Goal: Check status: Check status

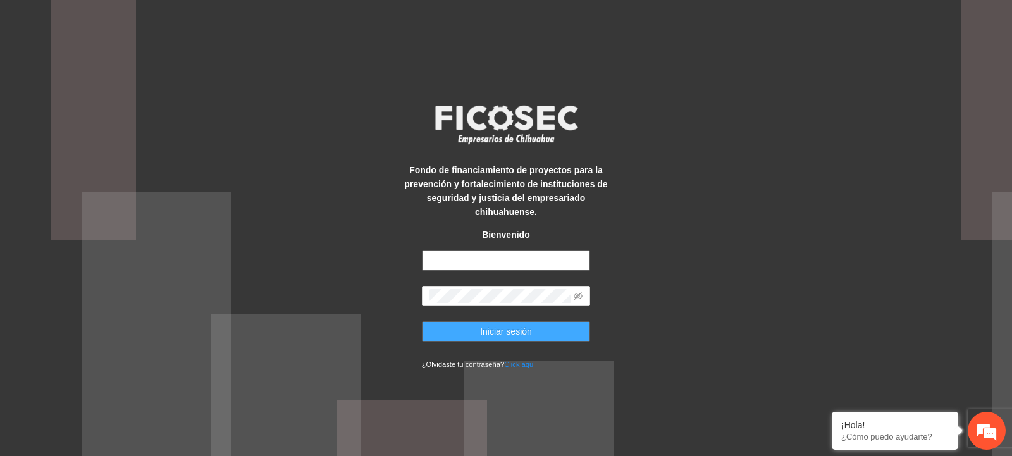
type input "**********"
click at [522, 330] on span "Iniciar sesión" at bounding box center [506, 332] width 52 height 14
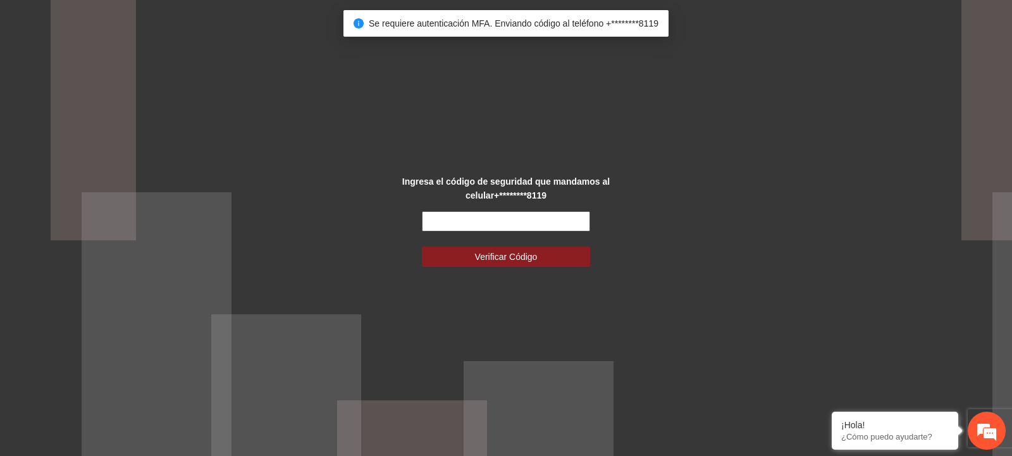
click at [460, 221] on input "text" at bounding box center [506, 221] width 169 height 20
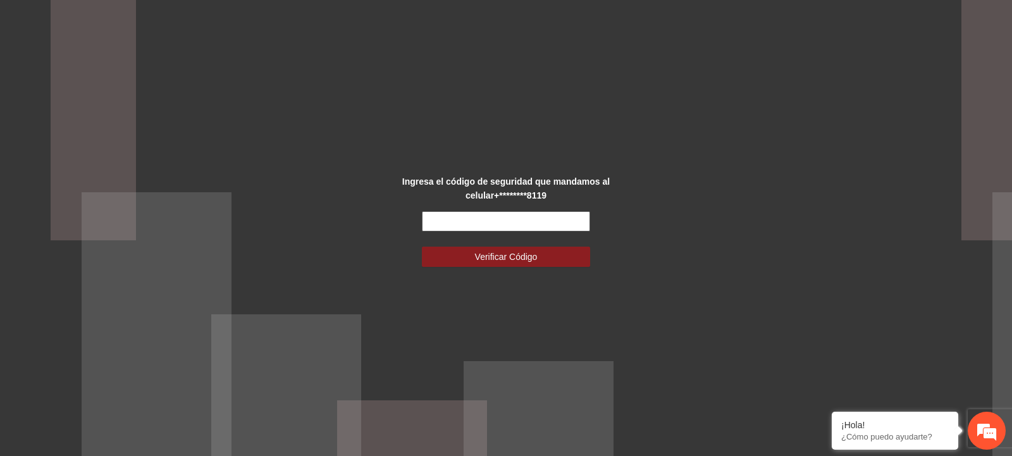
click at [460, 221] on input "text" at bounding box center [506, 221] width 169 height 20
type input "******"
click at [470, 256] on button "Verificar Código" at bounding box center [506, 257] width 169 height 20
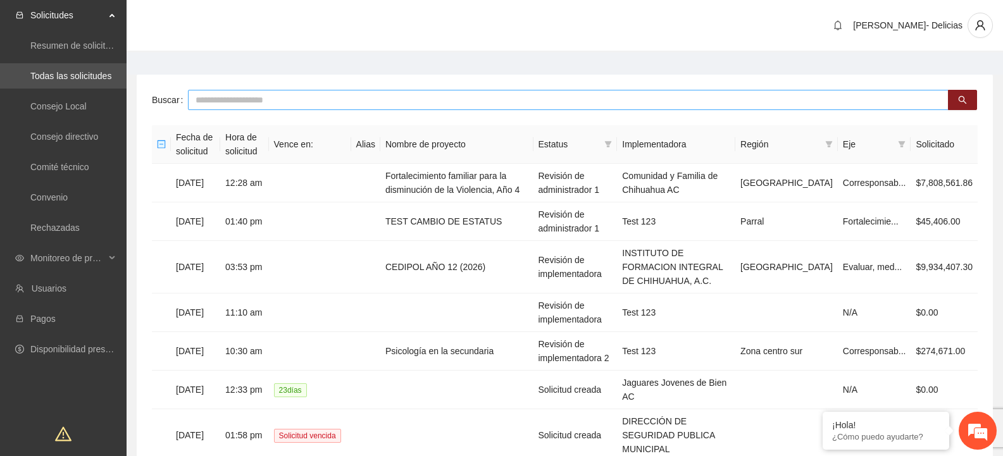
click at [238, 107] on input "text" at bounding box center [568, 100] width 761 height 20
type input "******"
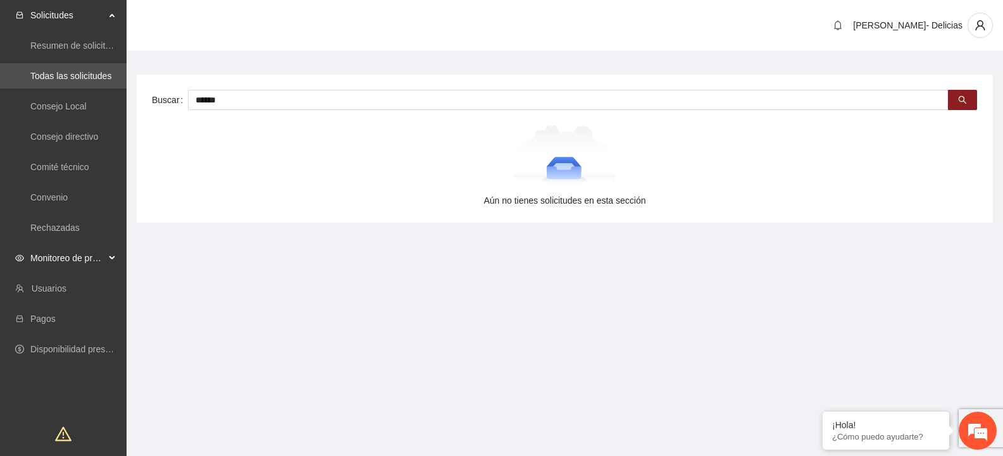
click at [65, 265] on span "Monitoreo de proyectos" at bounding box center [67, 258] width 75 height 25
click at [59, 345] on link "Activos" at bounding box center [44, 349] width 28 height 10
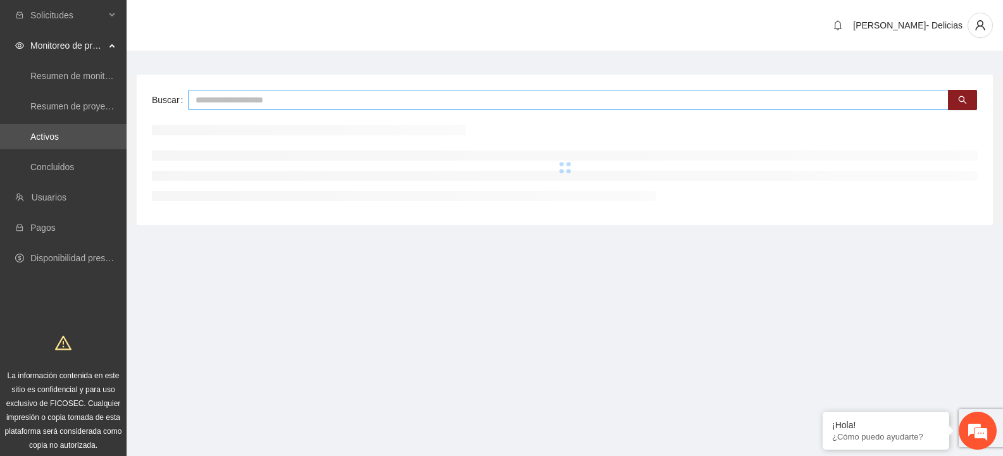
click at [256, 103] on input "text" at bounding box center [568, 100] width 761 height 20
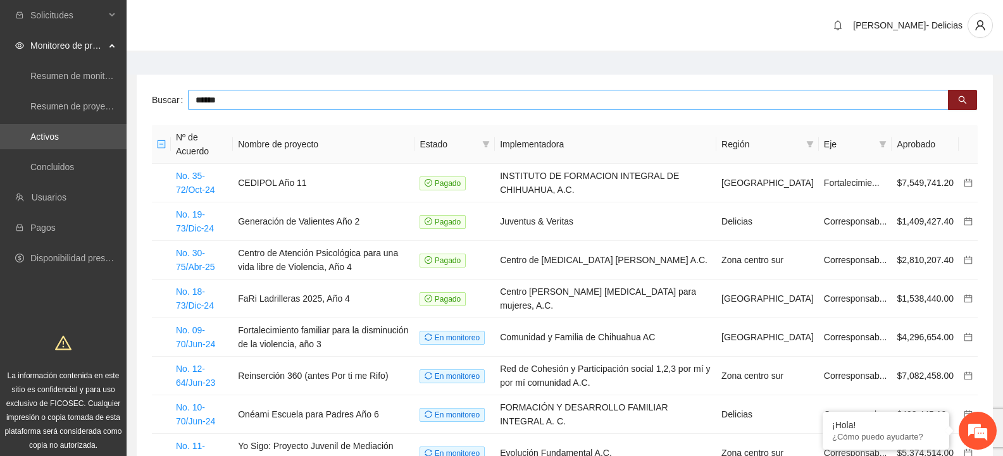
type input "******"
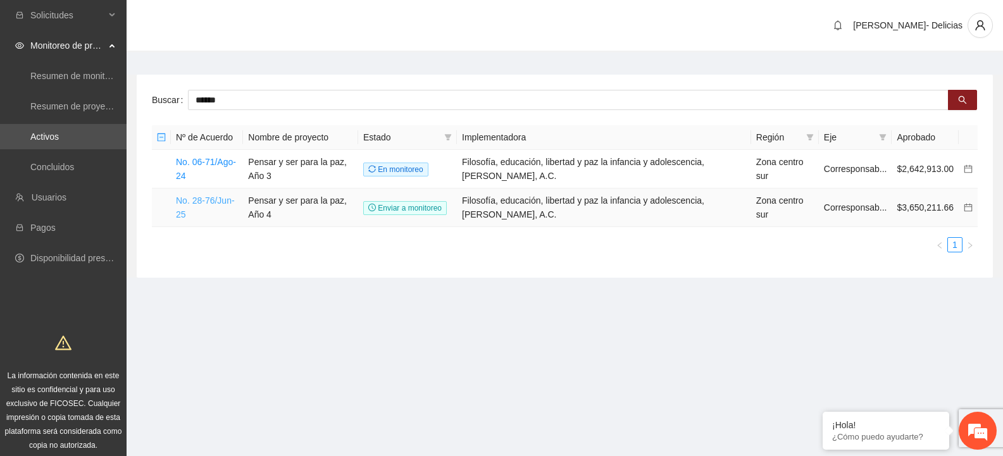
click at [221, 212] on link "No. 28-76/Jun-25" at bounding box center [205, 208] width 59 height 24
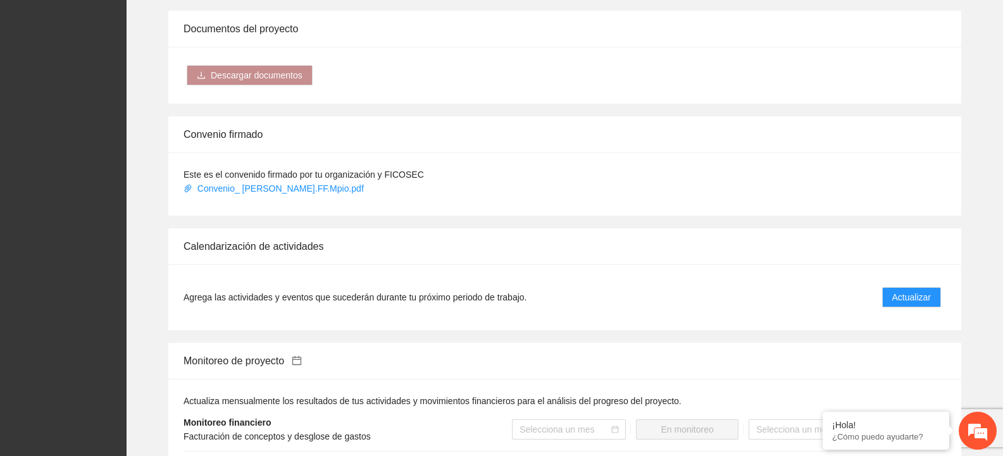
scroll to position [949, 0]
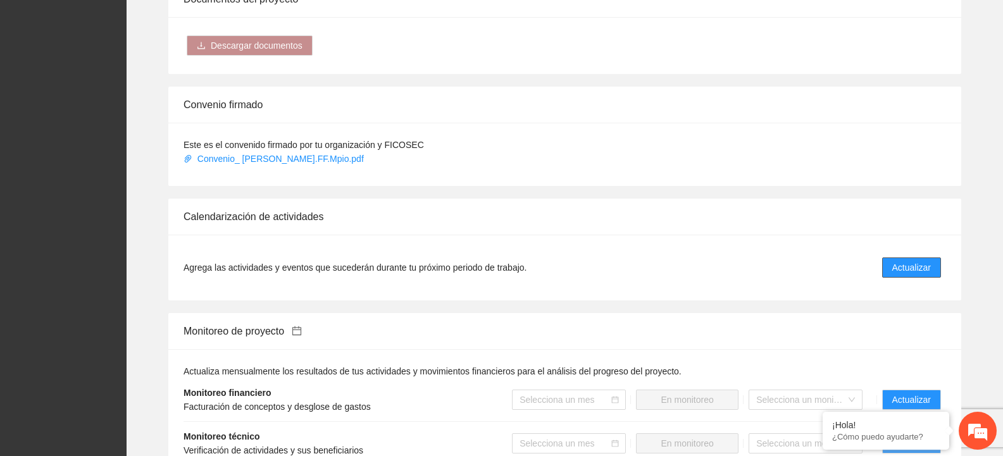
click at [924, 268] on span "Actualizar" at bounding box center [911, 268] width 39 height 14
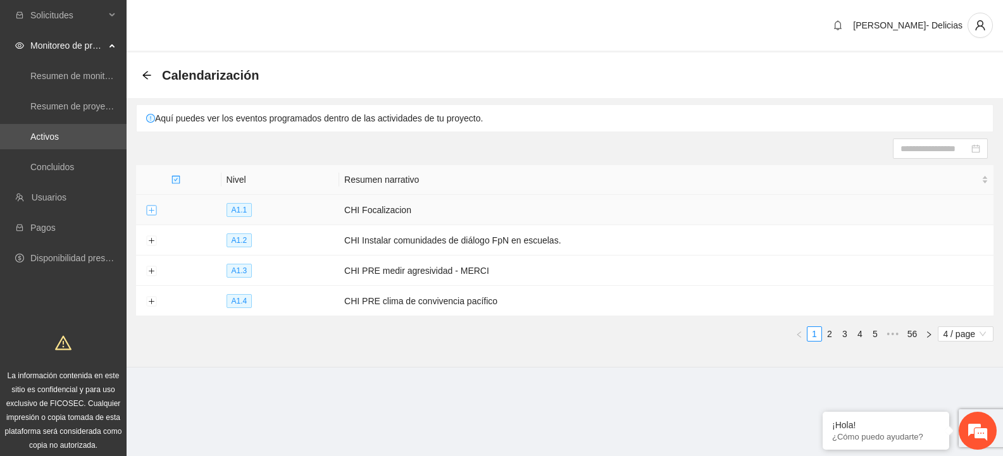
click at [149, 210] on button "Expand row" at bounding box center [151, 211] width 10 height 10
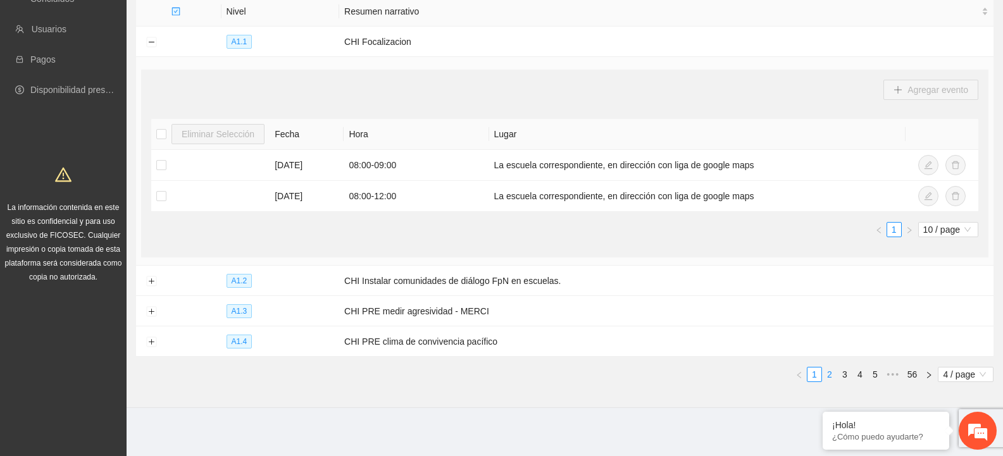
click at [831, 371] on link "2" at bounding box center [830, 375] width 14 height 14
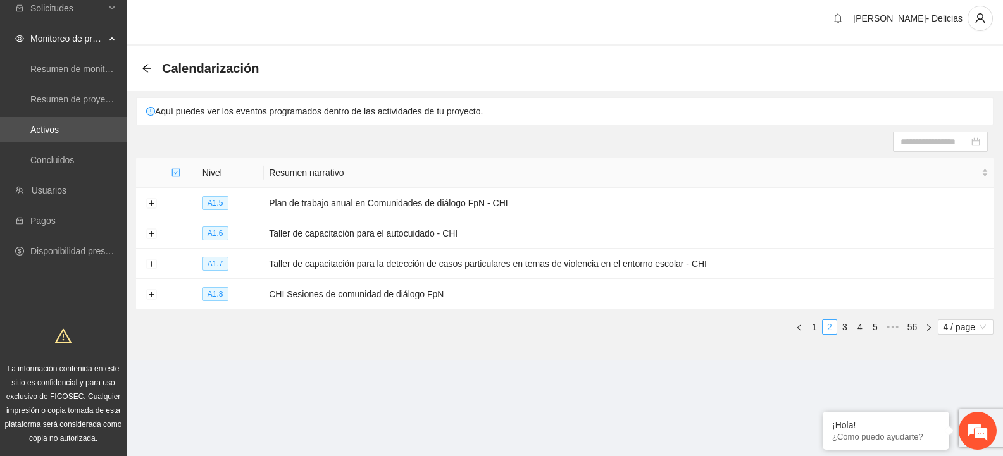
scroll to position [7, 0]
click at [843, 323] on link "3" at bounding box center [845, 327] width 14 height 14
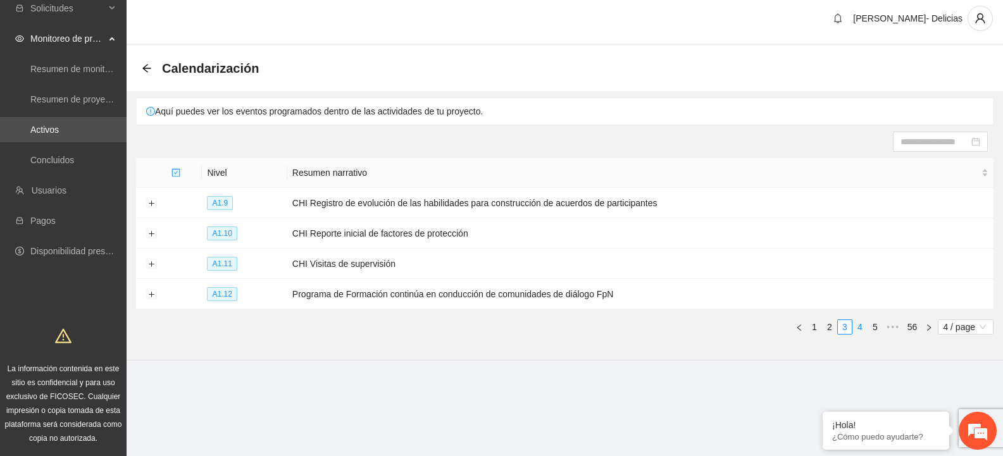
click at [855, 326] on link "4" at bounding box center [860, 327] width 14 height 14
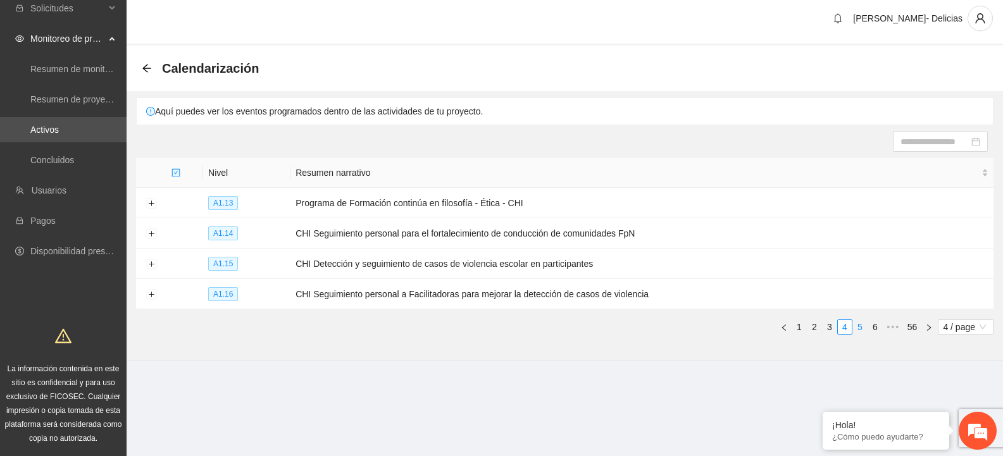
click at [859, 327] on link "5" at bounding box center [860, 327] width 14 height 14
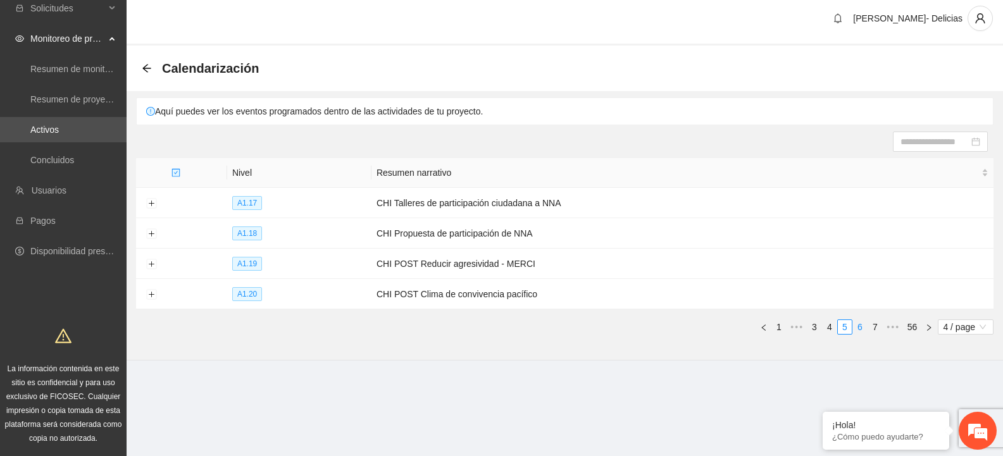
click at [862, 327] on link "6" at bounding box center [860, 327] width 14 height 14
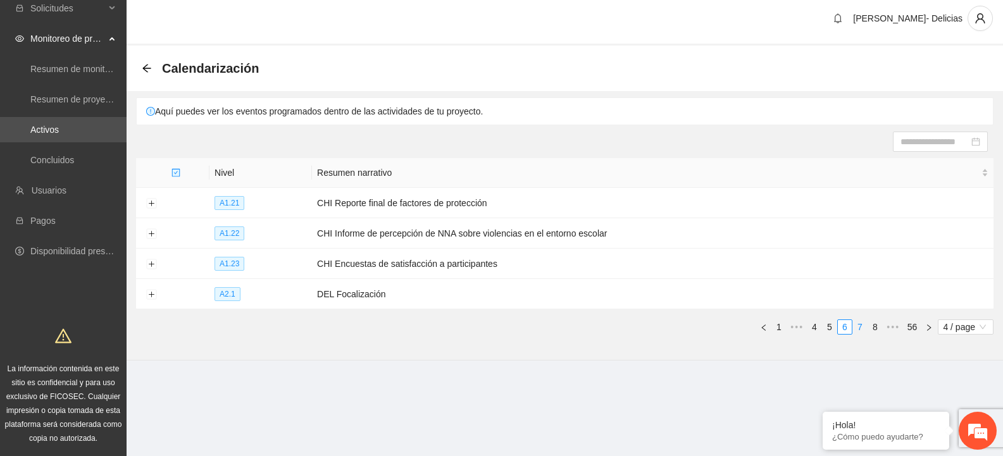
click at [862, 327] on link "7" at bounding box center [860, 327] width 14 height 14
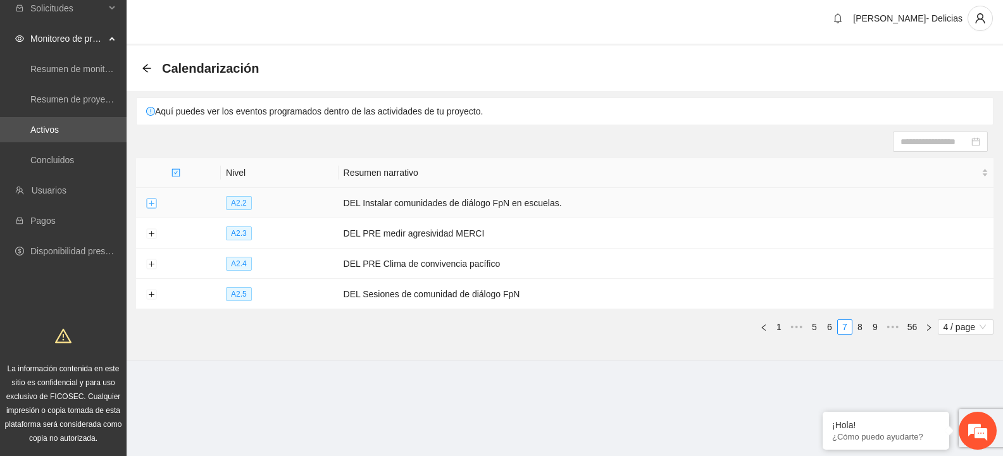
click at [147, 206] on button "Expand row" at bounding box center [151, 204] width 10 height 10
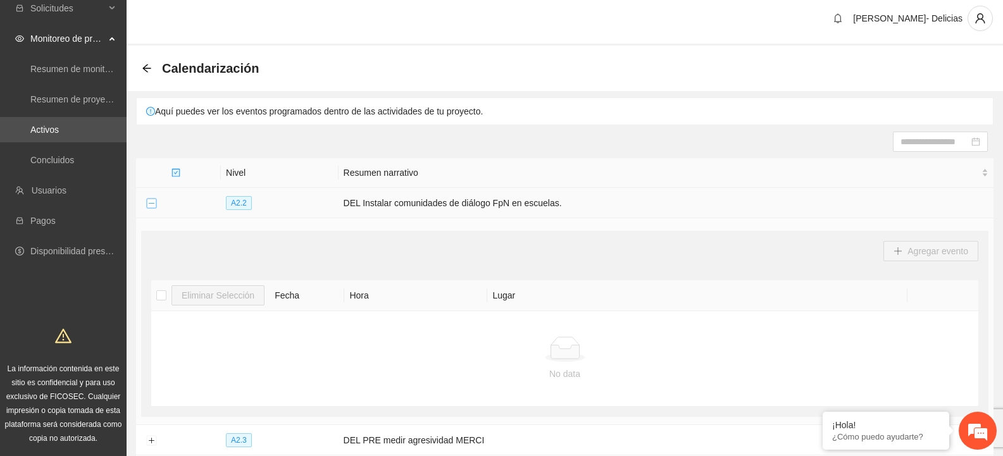
click at [147, 206] on button "Collapse row" at bounding box center [151, 204] width 10 height 10
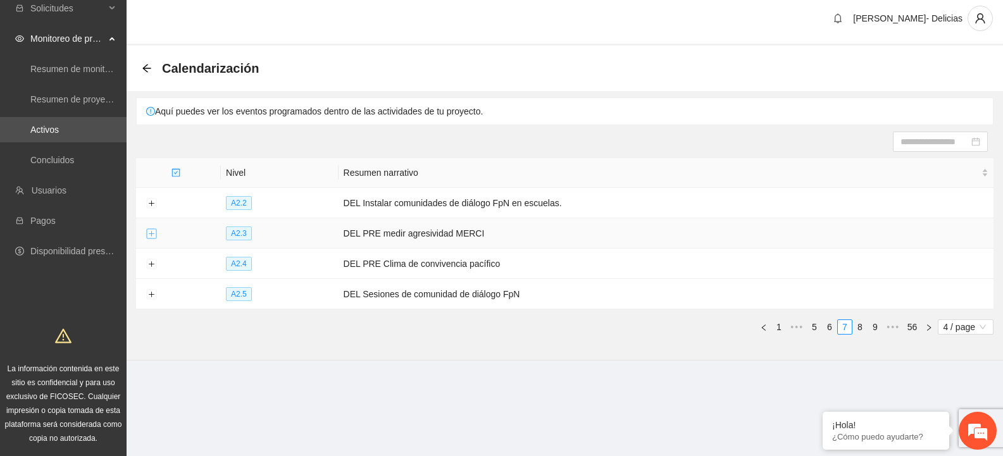
click at [149, 232] on button "Expand row" at bounding box center [151, 234] width 10 height 10
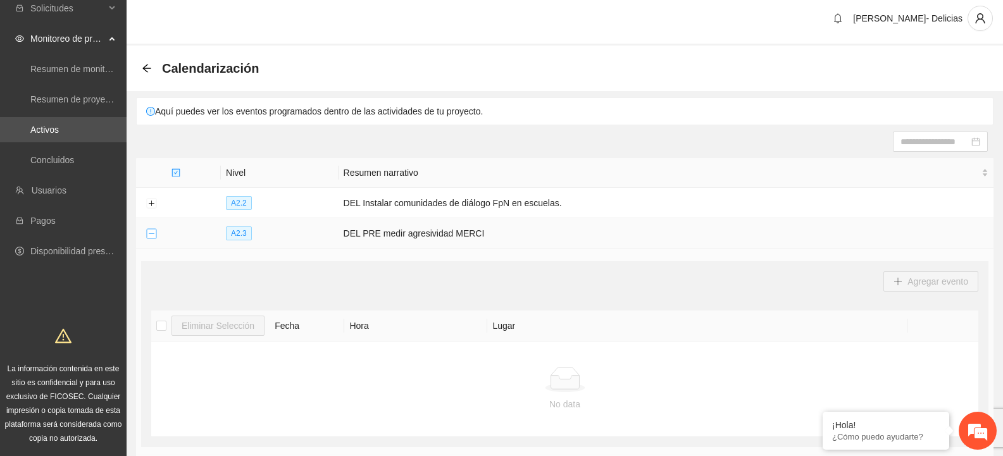
click at [149, 232] on button "Collapse row" at bounding box center [151, 234] width 10 height 10
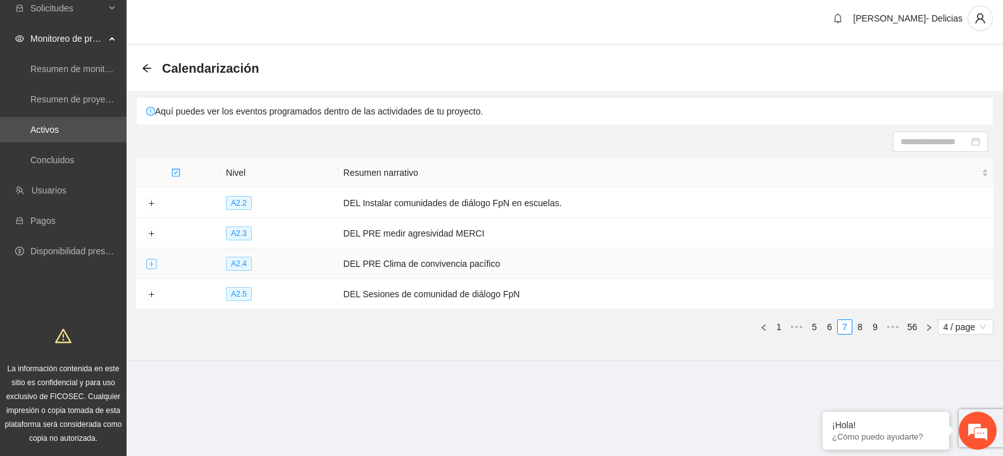
click at [154, 267] on button "Expand row" at bounding box center [151, 264] width 10 height 10
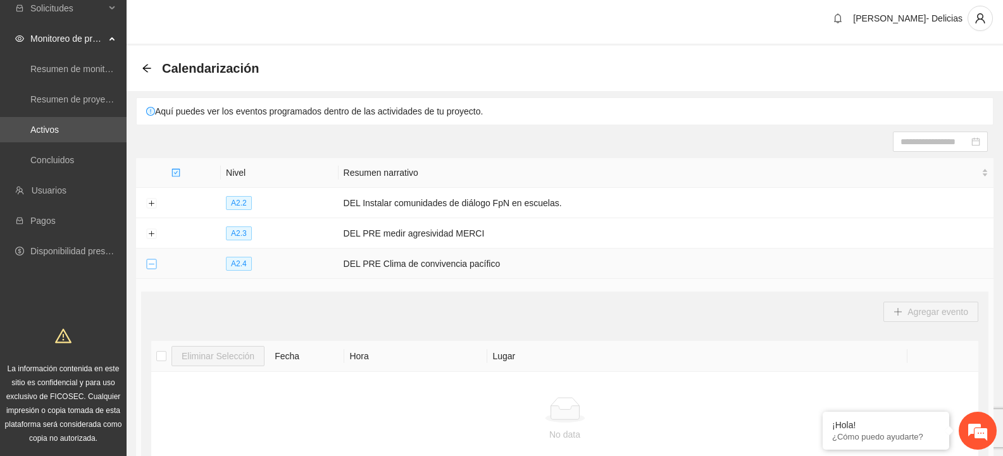
click at [154, 267] on button "Collapse row" at bounding box center [151, 264] width 10 height 10
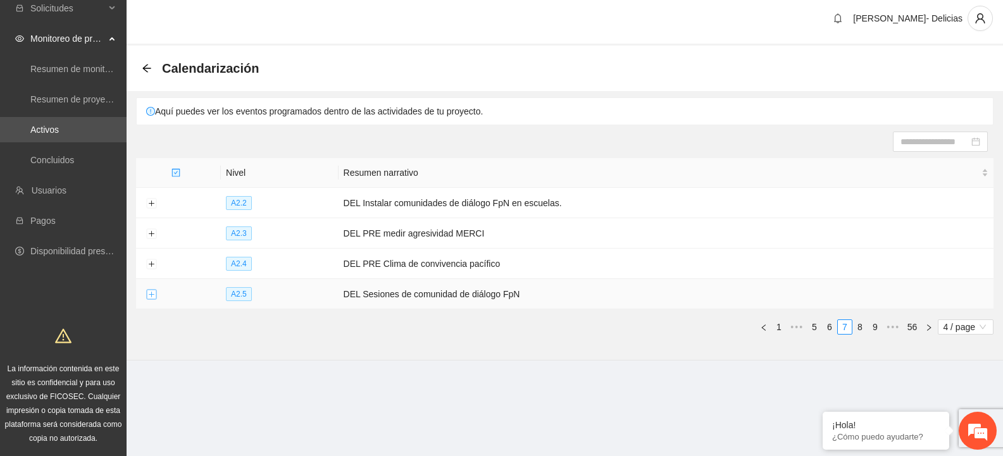
click at [151, 293] on button "Expand row" at bounding box center [151, 295] width 10 height 10
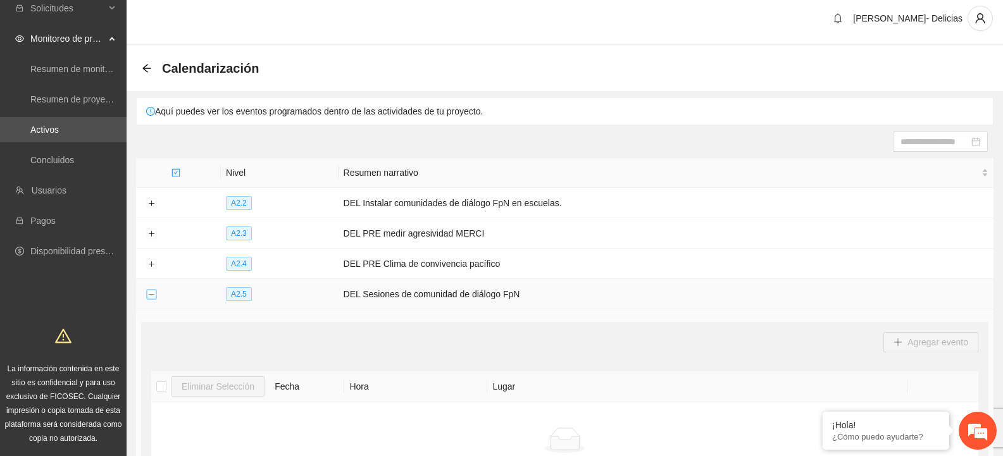
click at [151, 293] on button "Collapse row" at bounding box center [151, 295] width 10 height 10
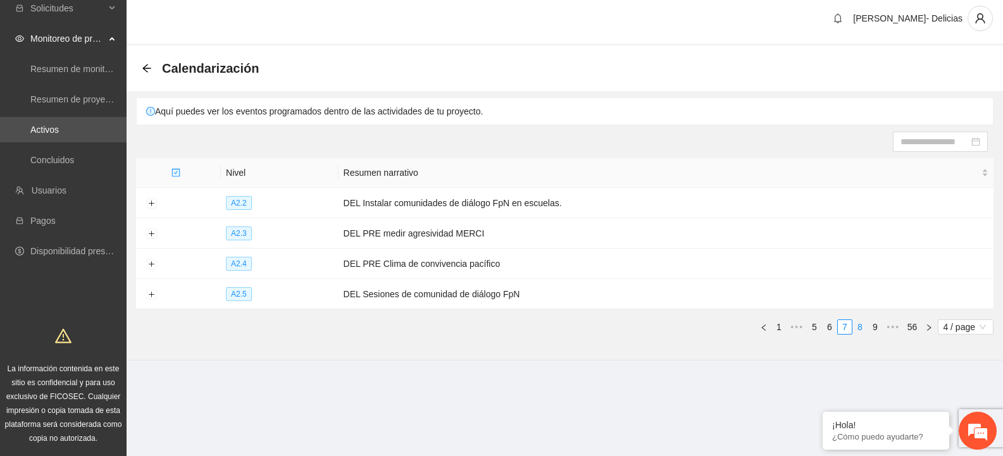
click at [860, 321] on link "8" at bounding box center [860, 327] width 14 height 14
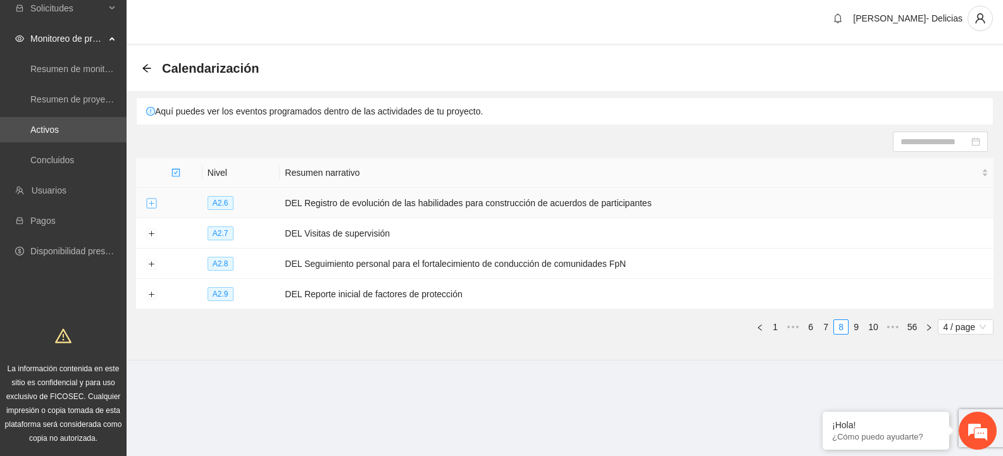
click at [148, 203] on button "Expand row" at bounding box center [151, 204] width 10 height 10
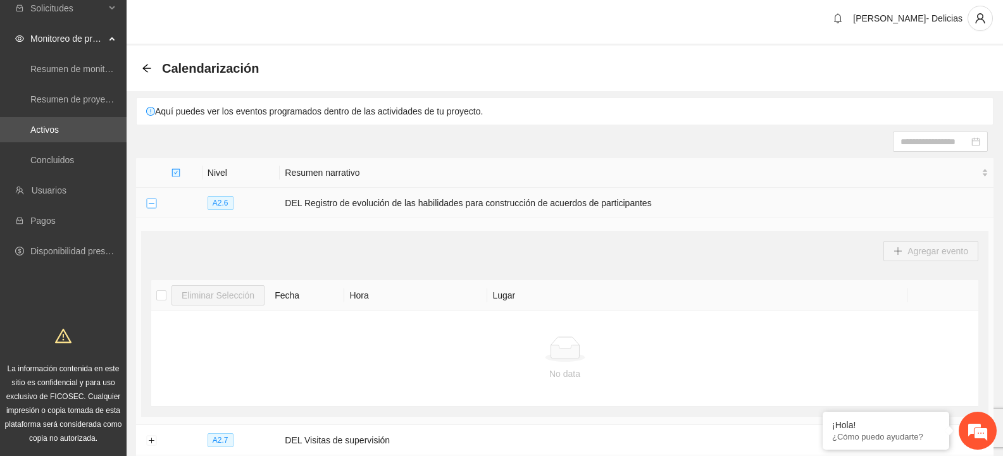
click at [149, 203] on button "Collapse row" at bounding box center [151, 204] width 10 height 10
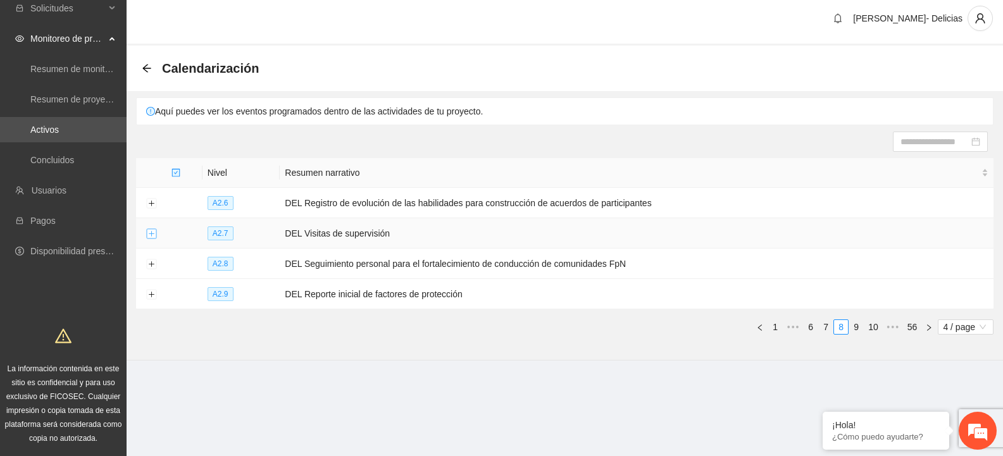
click at [147, 237] on button "Expand row" at bounding box center [151, 234] width 10 height 10
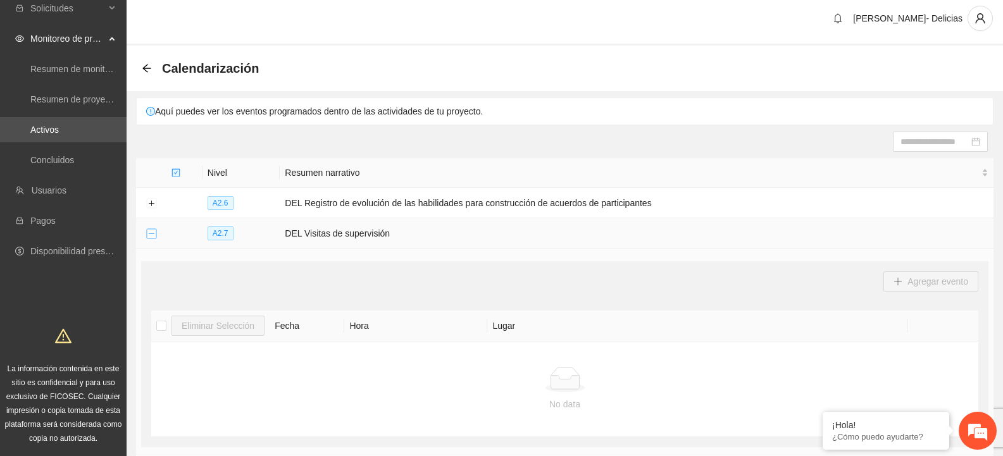
click at [147, 237] on button "Collapse row" at bounding box center [151, 234] width 10 height 10
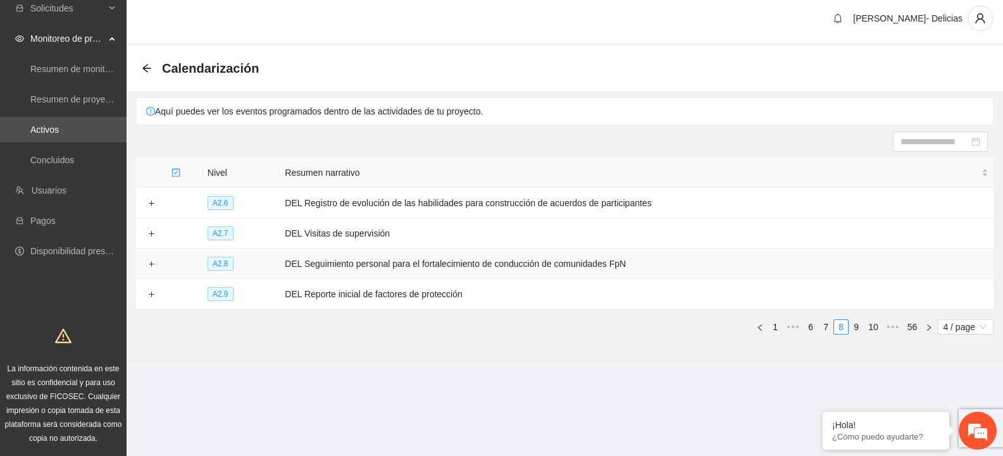
click at [148, 269] on td at bounding box center [151, 264] width 30 height 30
click at [149, 266] on button "Expand row" at bounding box center [151, 264] width 10 height 10
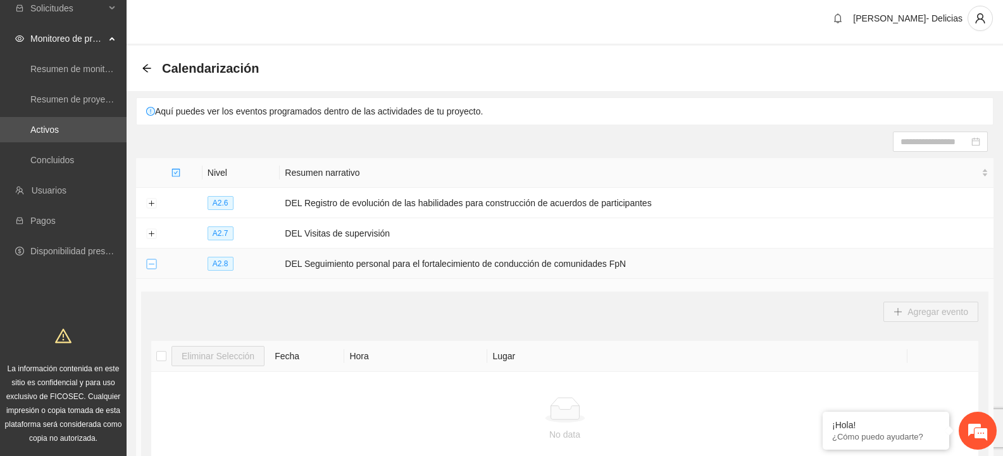
click at [149, 266] on button "Collapse row" at bounding box center [151, 264] width 10 height 10
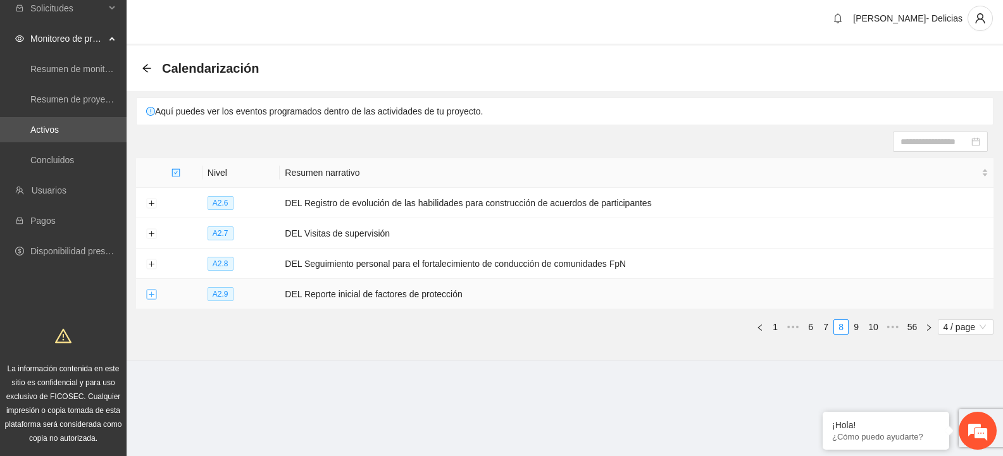
click at [151, 292] on button "Expand row" at bounding box center [151, 295] width 10 height 10
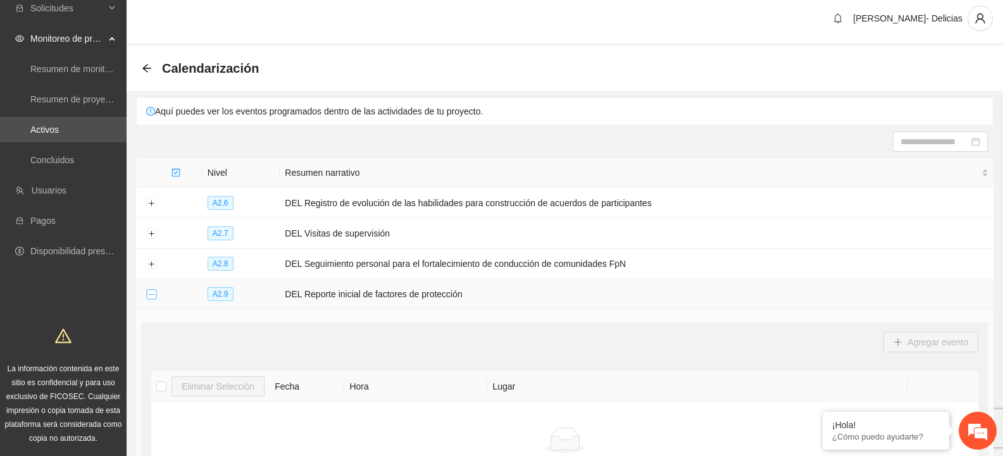
click at [151, 292] on button "Collapse row" at bounding box center [151, 295] width 10 height 10
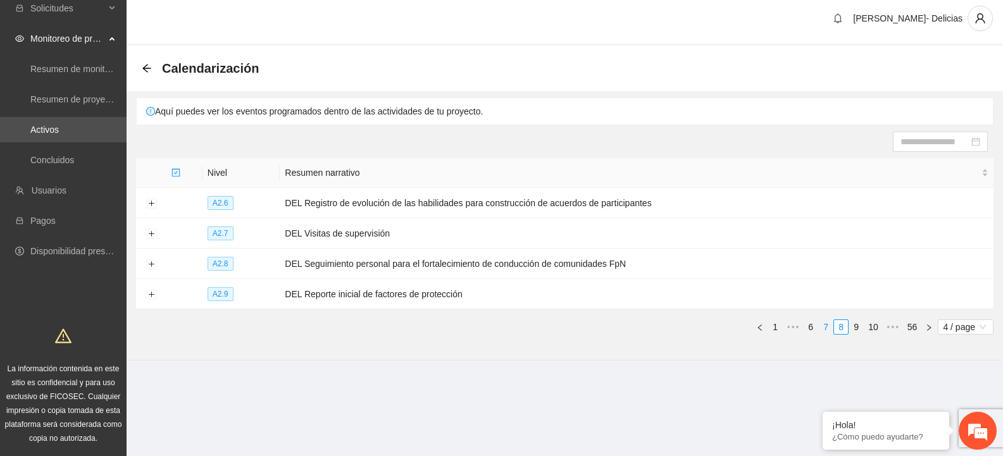
click at [828, 320] on link "7" at bounding box center [826, 327] width 14 height 14
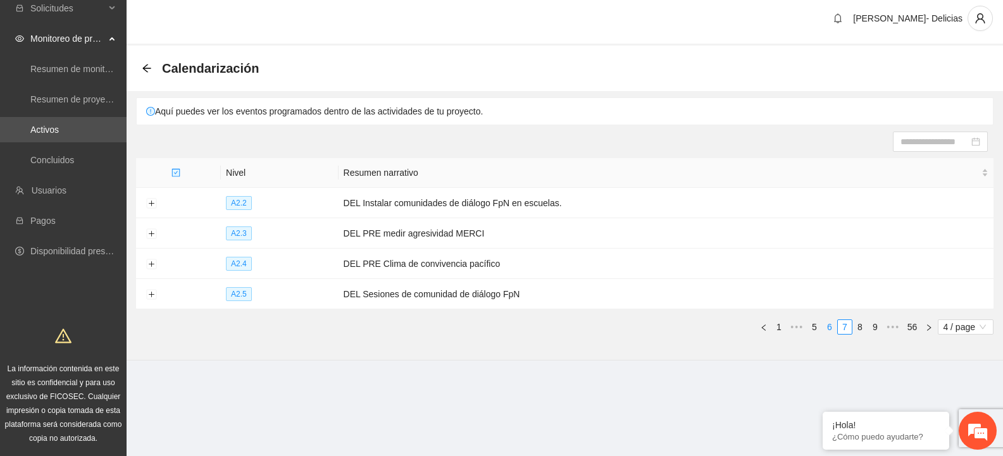
click at [826, 323] on link "6" at bounding box center [830, 327] width 14 height 14
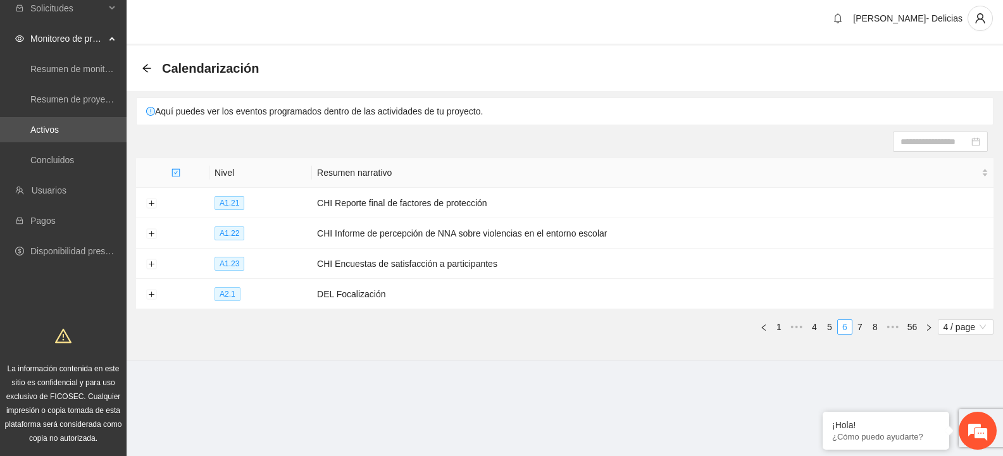
click at [851, 325] on link "6" at bounding box center [845, 327] width 14 height 14
click at [151, 293] on button "Expand row" at bounding box center [151, 295] width 10 height 10
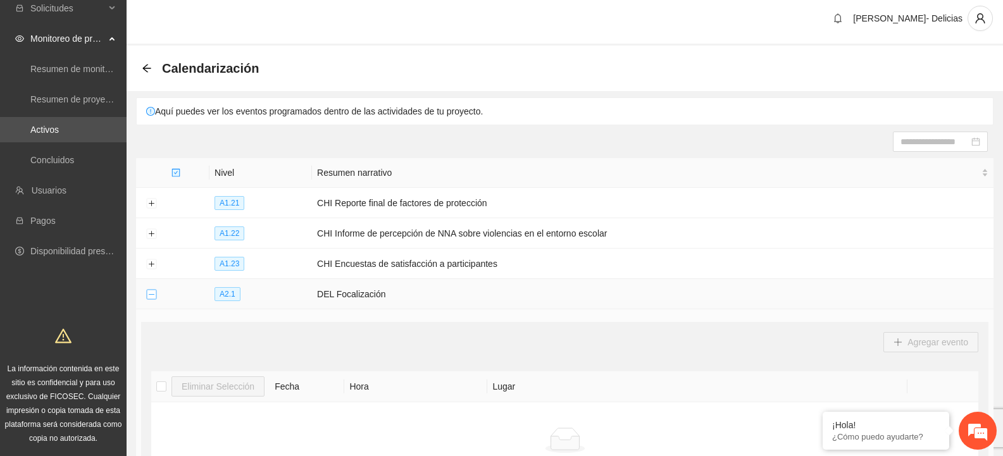
click at [151, 293] on button "Collapse row" at bounding box center [151, 295] width 10 height 10
